Goal: Transaction & Acquisition: Purchase product/service

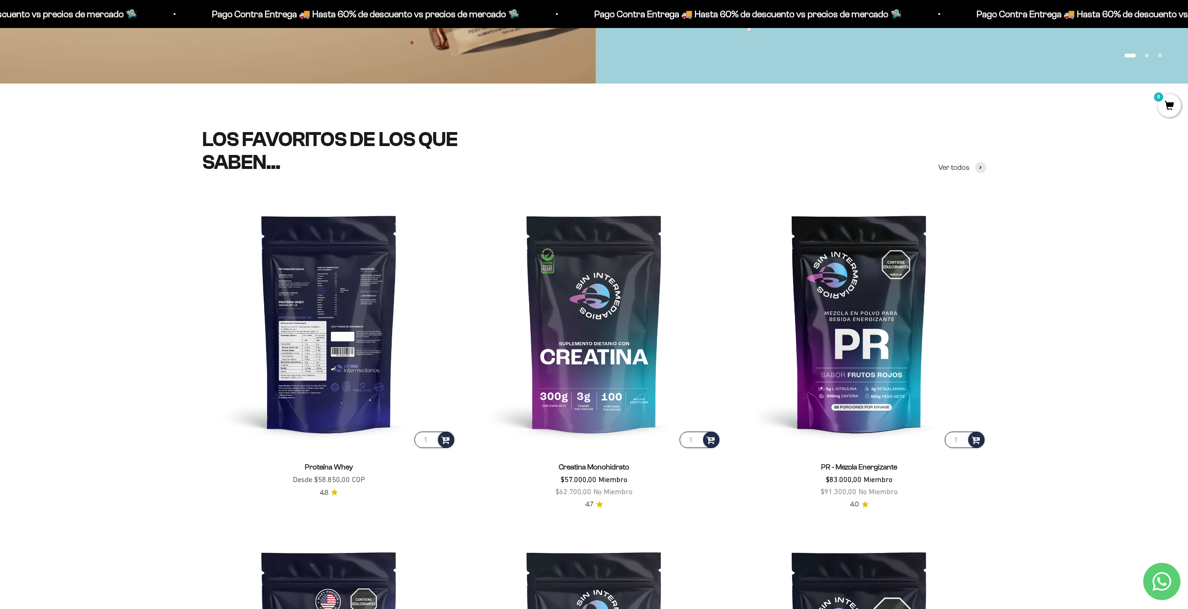
scroll to position [514, 0]
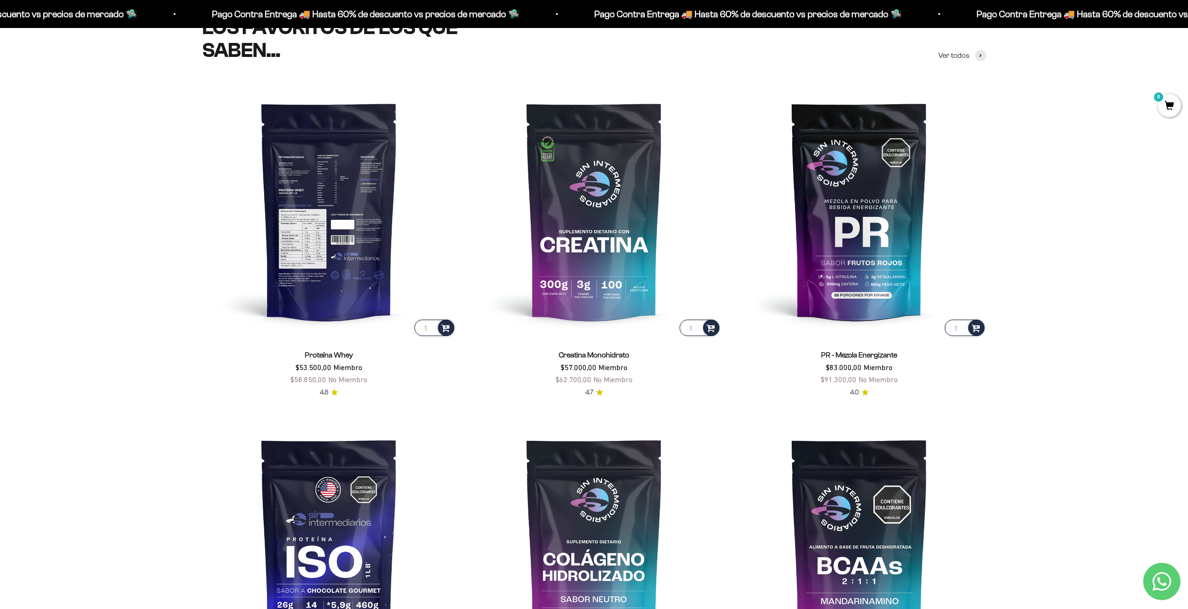
click at [294, 201] on img at bounding box center [329, 211] width 254 height 254
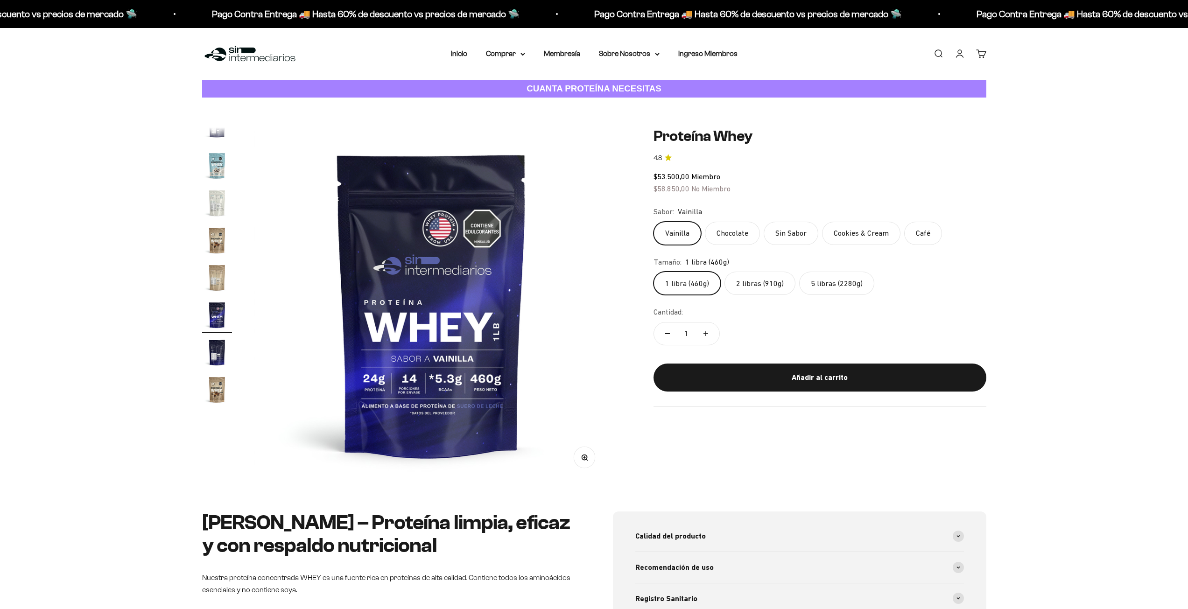
click at [751, 288] on label "2 libras (910g)" at bounding box center [760, 283] width 71 height 23
click at [654, 272] on input "2 libras (910g)" at bounding box center [653, 271] width 0 height 0
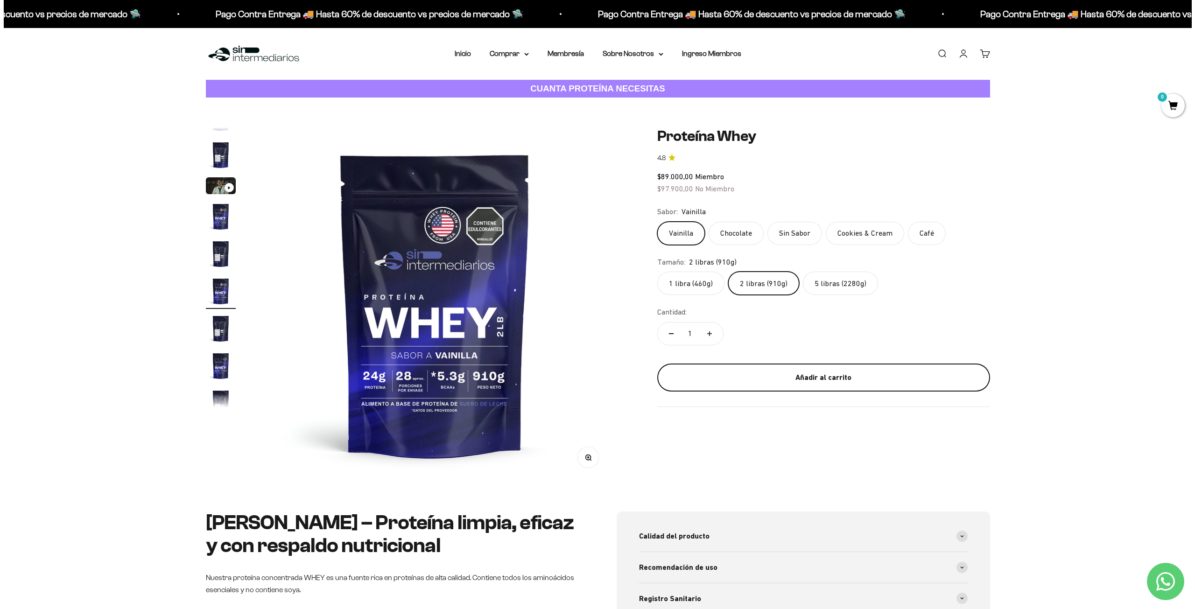
scroll to position [17, 0]
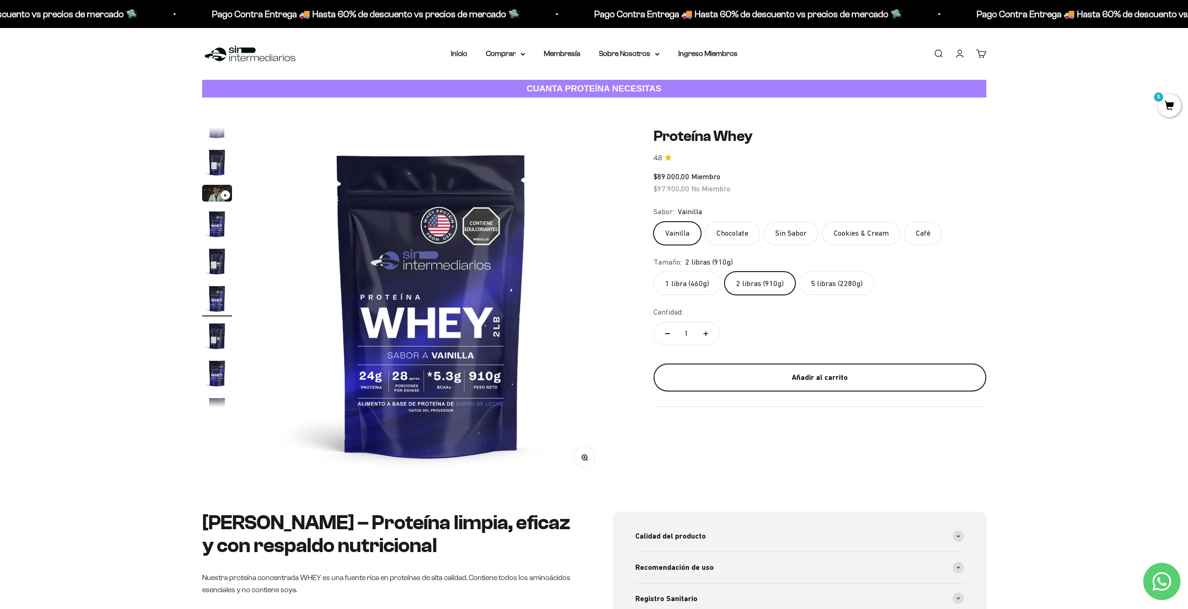
click at [769, 377] on div "Añadir al carrito" at bounding box center [820, 378] width 296 height 12
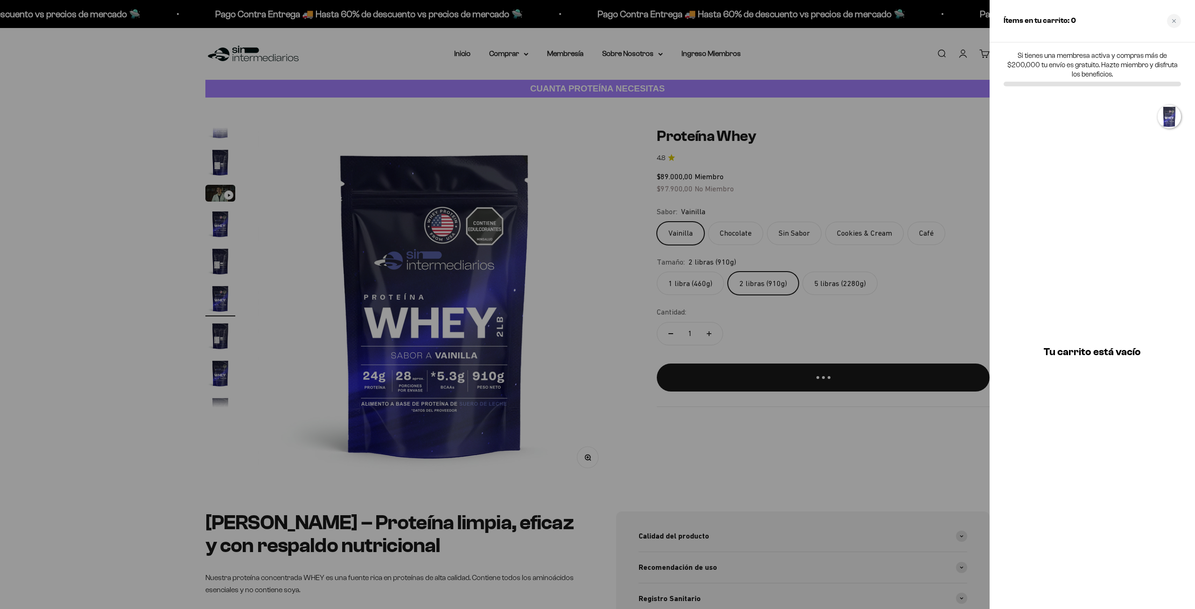
scroll to position [0, 0]
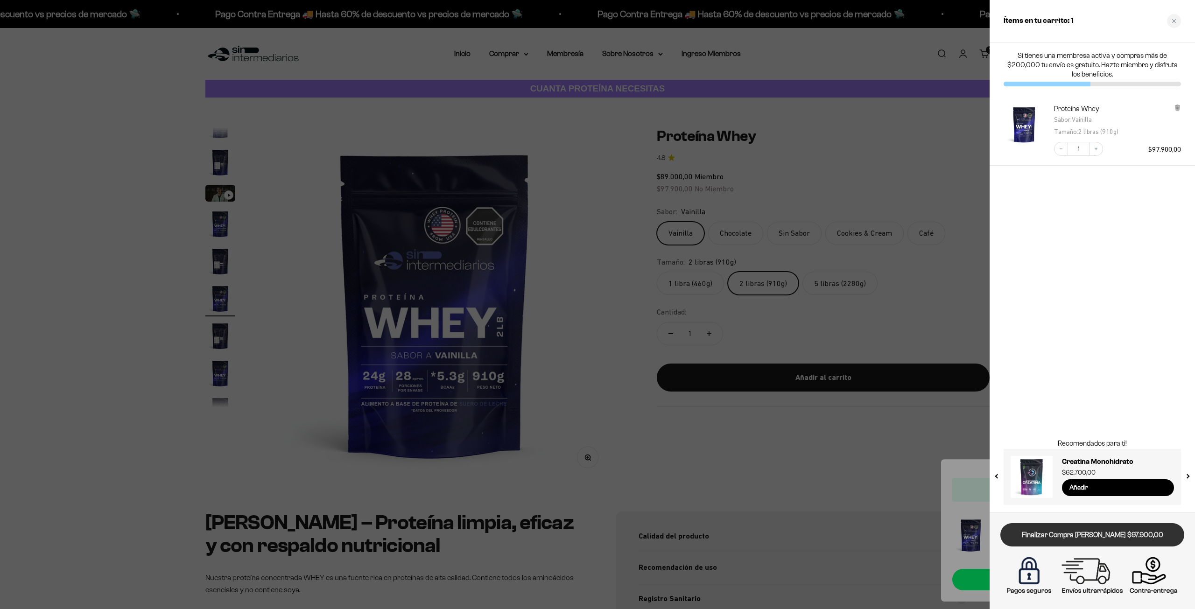
click at [1068, 537] on link "Finalizar Compra Segura $97.900,00" at bounding box center [1093, 535] width 184 height 24
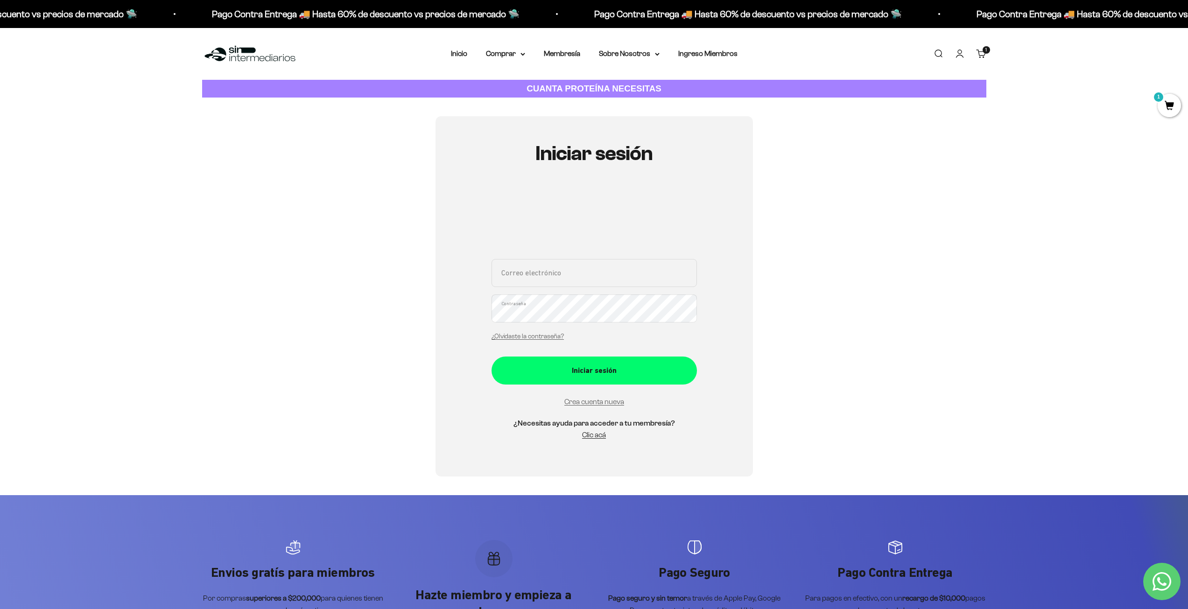
click at [980, 51] on link "Carrito 1 artículo 1" at bounding box center [981, 54] width 10 height 10
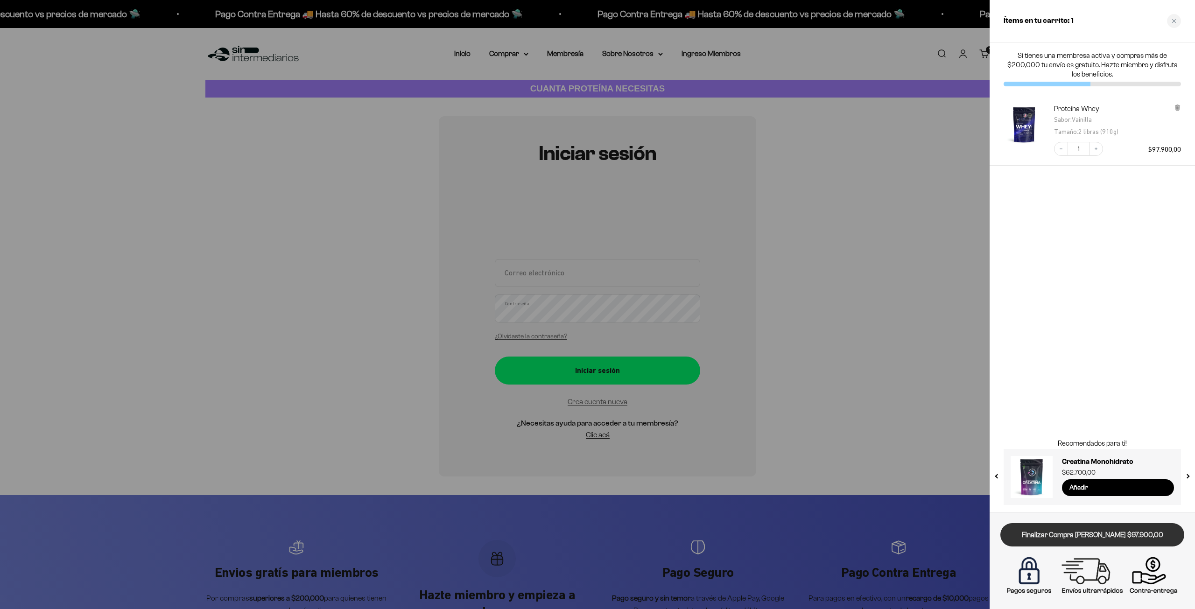
click at [1074, 533] on link "Finalizar Compra Segura $97.900,00" at bounding box center [1093, 535] width 184 height 24
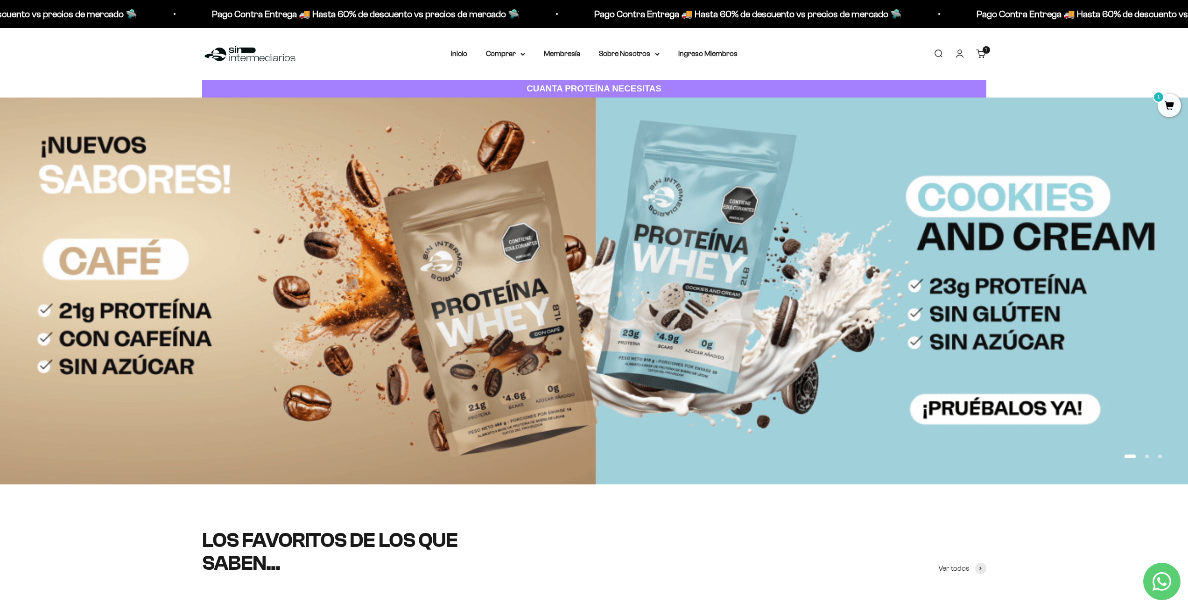
click at [987, 54] on cart-count "1 artículo 1" at bounding box center [986, 49] width 7 height 7
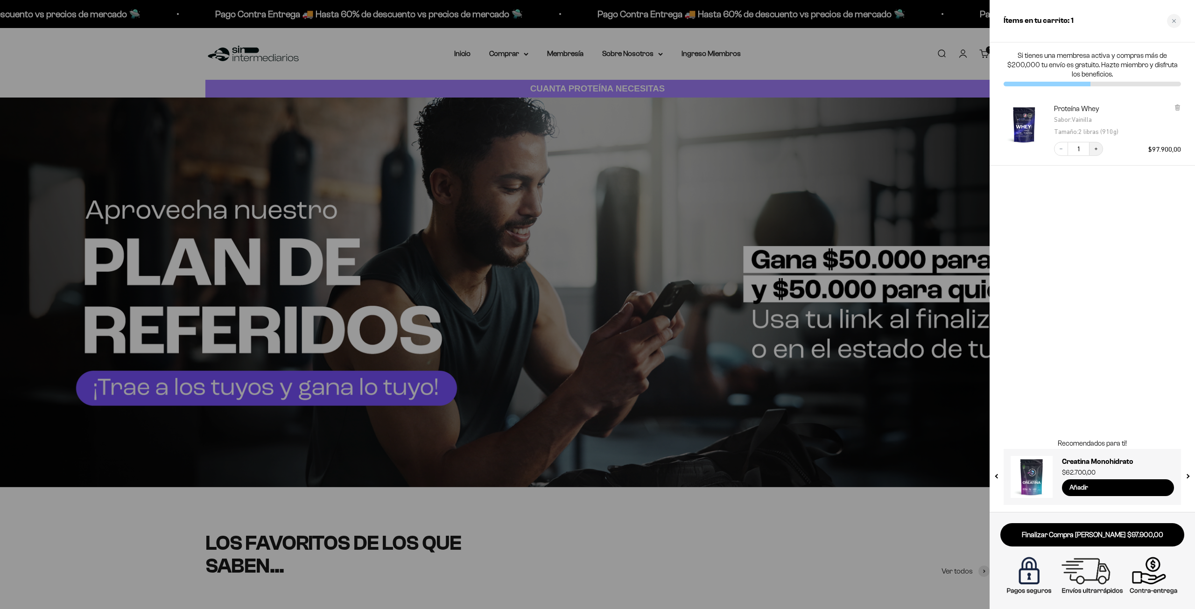
click at [1094, 153] on button "Increase quantity" at bounding box center [1096, 149] width 14 height 14
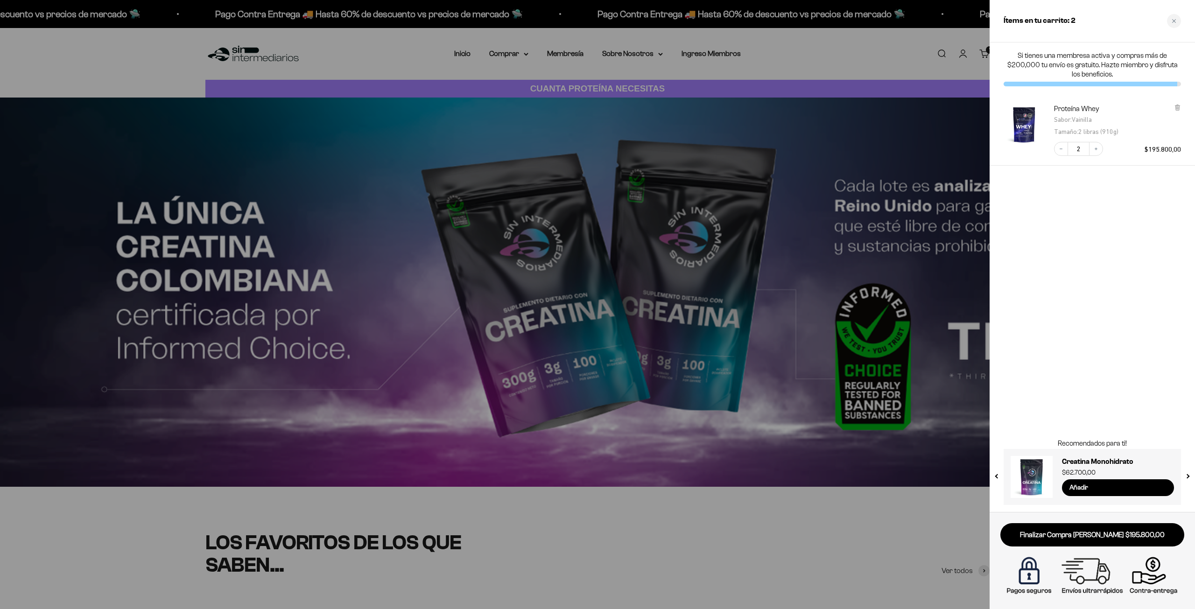
click at [1094, 153] on button "Increase quantity" at bounding box center [1096, 149] width 14 height 14
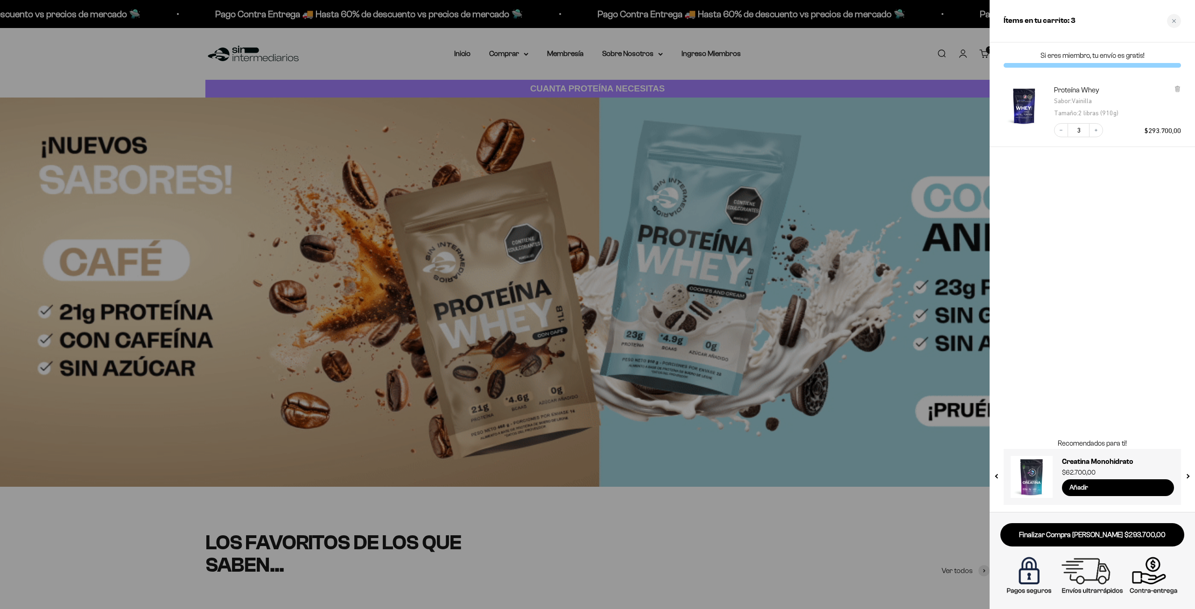
click at [1162, 579] on img at bounding box center [1092, 576] width 179 height 45
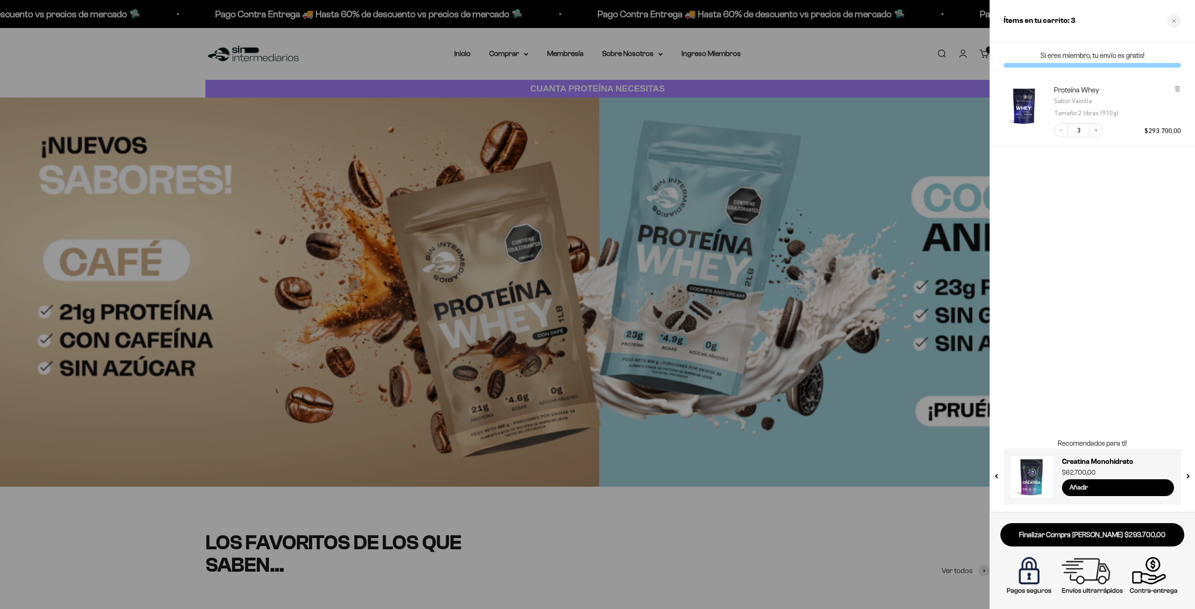
click at [1156, 577] on img at bounding box center [1092, 576] width 179 height 45
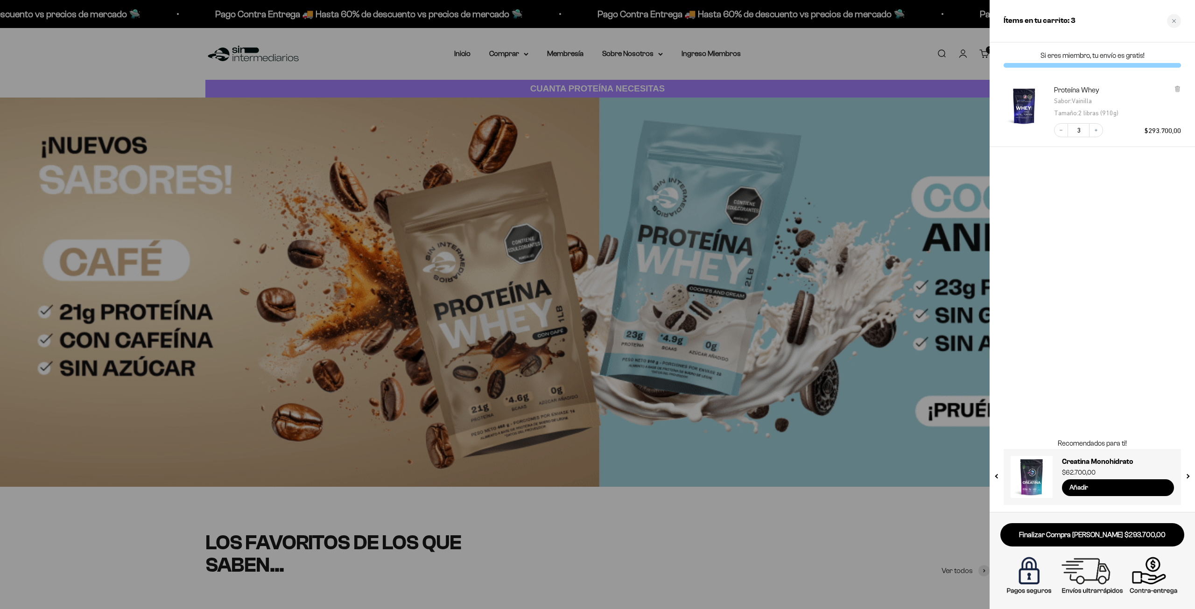
click at [1156, 577] on img at bounding box center [1092, 576] width 179 height 45
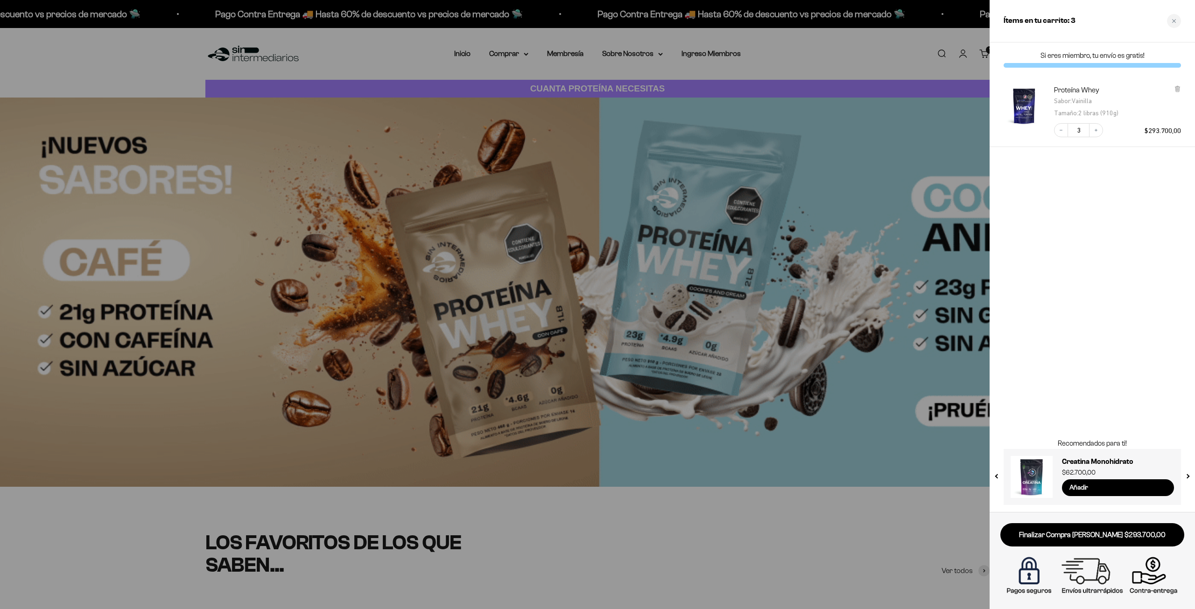
click at [1159, 576] on img at bounding box center [1092, 576] width 179 height 45
click at [1111, 542] on link "Finalizar Compra [PERSON_NAME] $293.700,00" at bounding box center [1093, 535] width 184 height 24
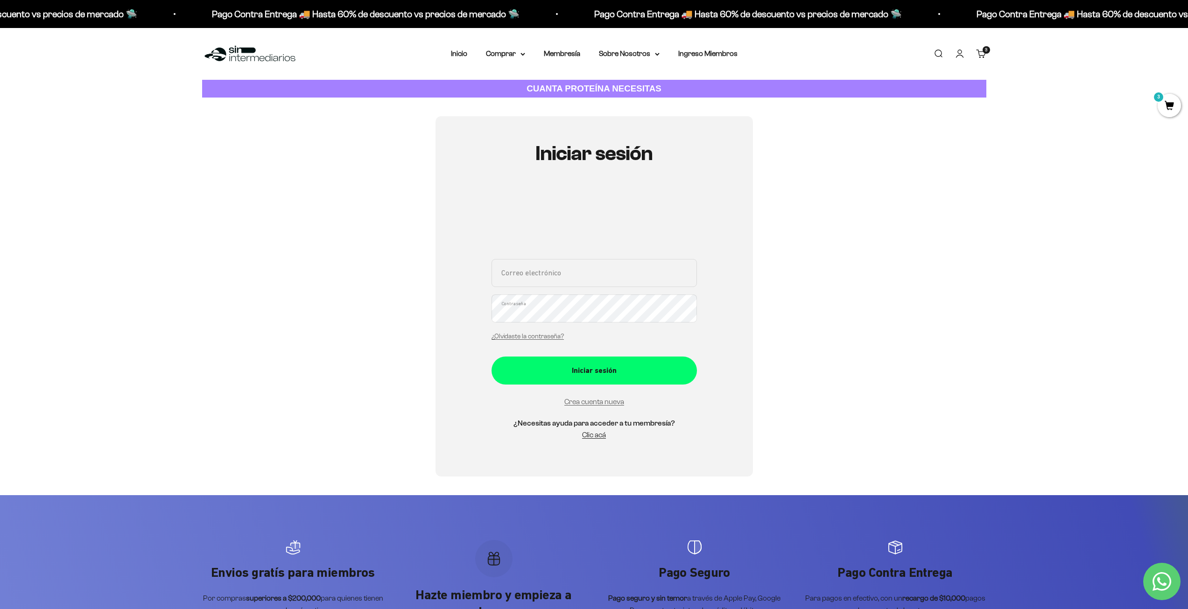
click at [878, 310] on div "Iniciar sesión Correo electrónico Contraseña ¿Olvidaste la contraseña? Iniciar …" at bounding box center [594, 296] width 784 height 360
